Goal: Navigation & Orientation: Find specific page/section

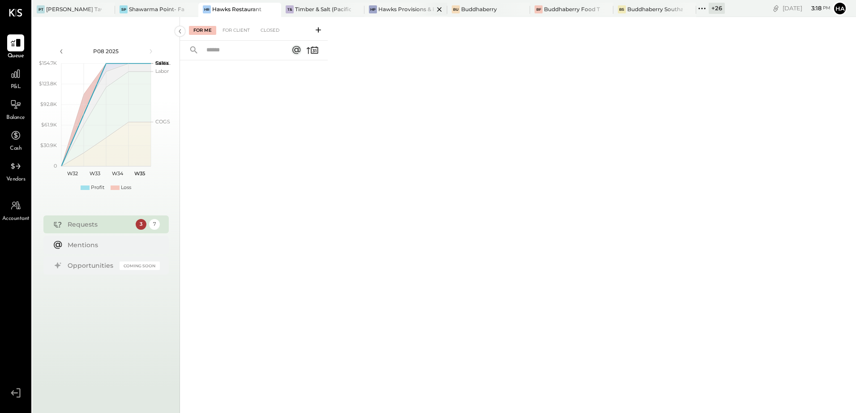
click at [393, 10] on div "Hawks Provisions & Public House" at bounding box center [405, 9] width 55 height 8
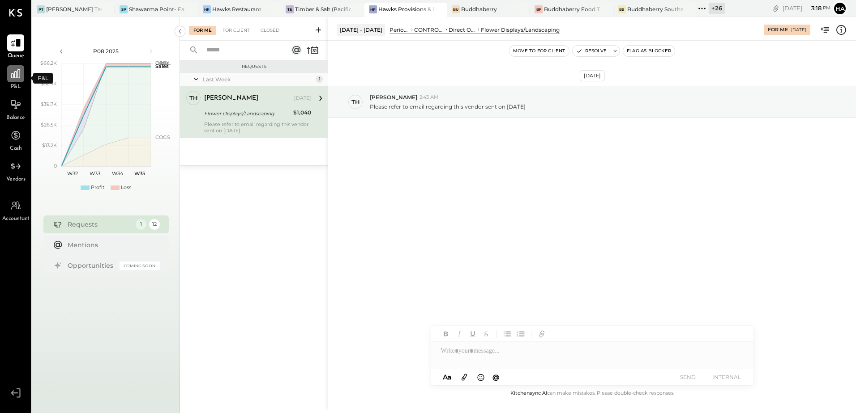
click at [16, 77] on icon at bounding box center [16, 74] width 12 height 12
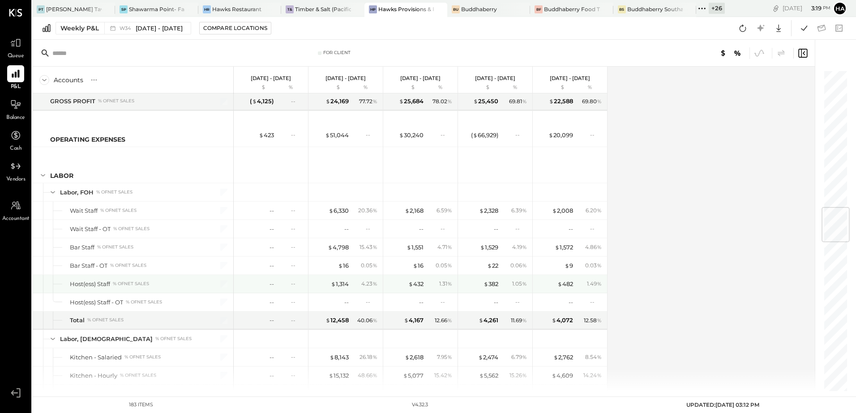
scroll to position [1163, 0]
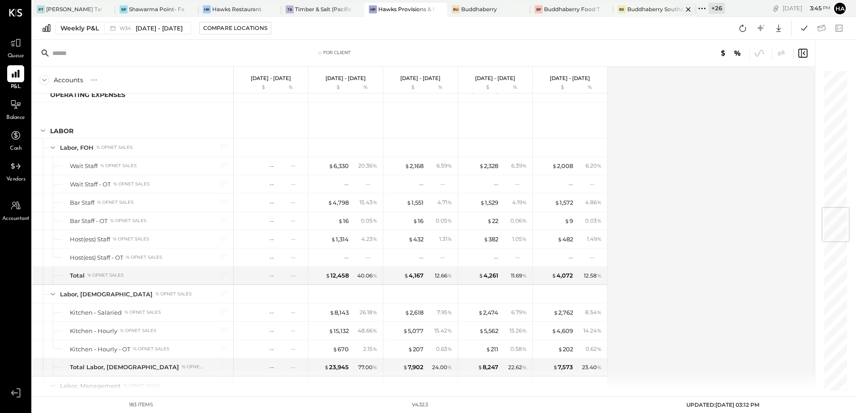
click at [659, 10] on div "Buddhaberry Southampton" at bounding box center [654, 9] width 55 height 8
